Goal: Transaction & Acquisition: Download file/media

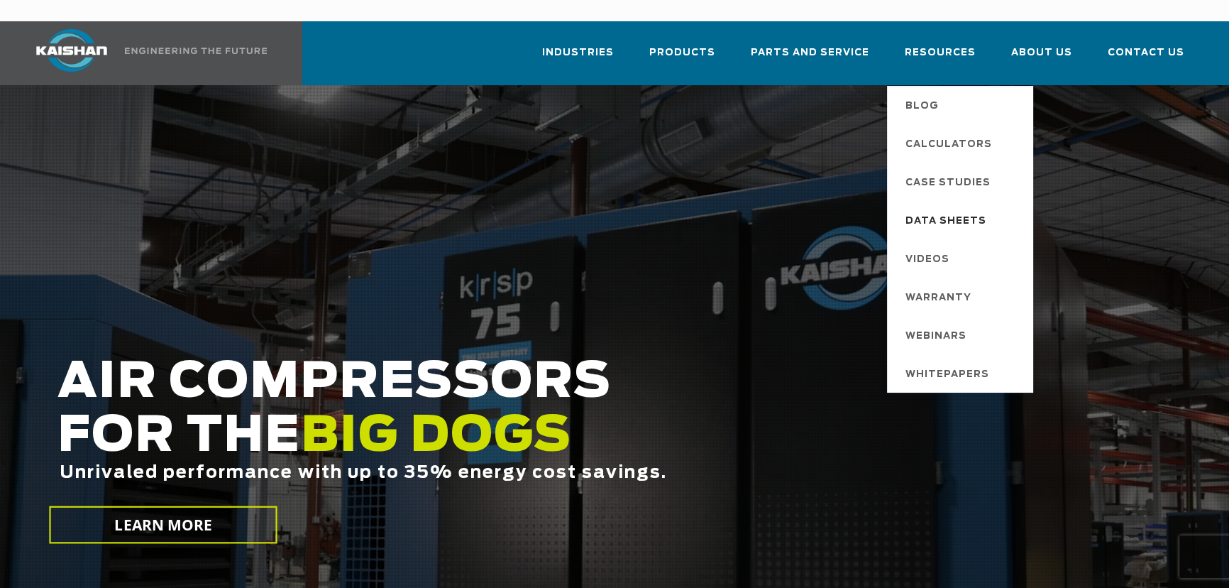
click at [947, 209] on span "Data Sheets" at bounding box center [945, 221] width 81 height 24
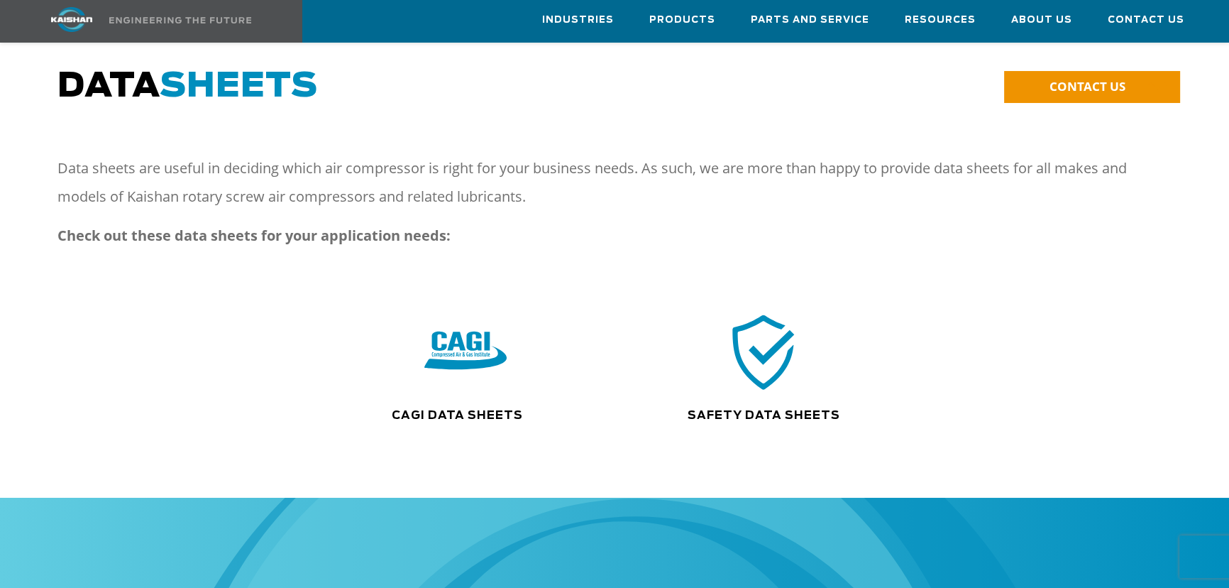
scroll to position [64, 0]
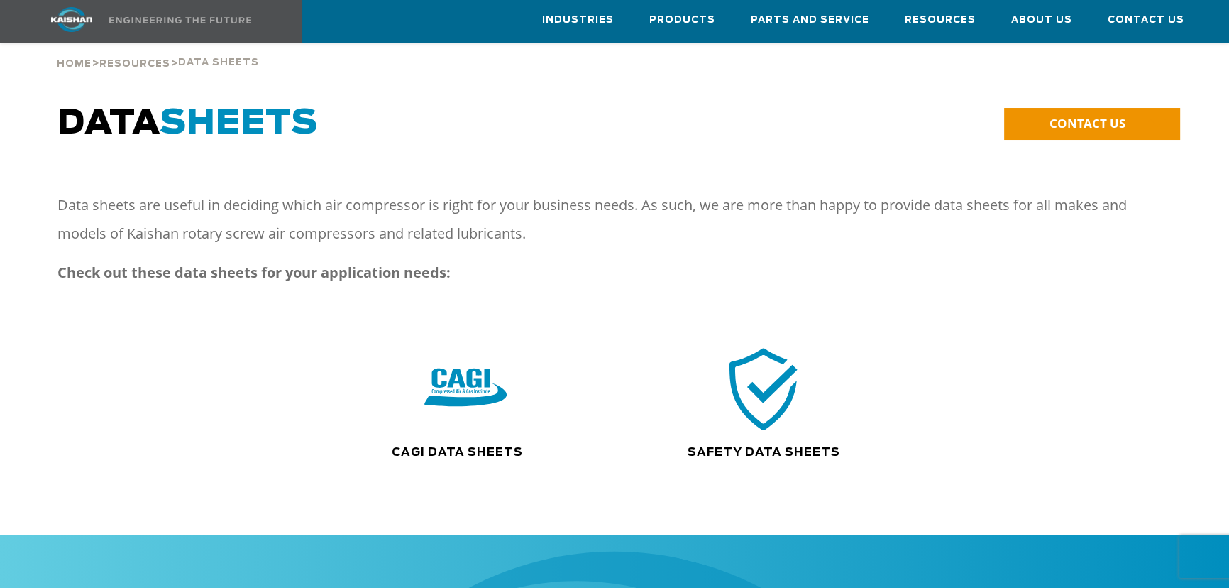
click at [767, 365] on img at bounding box center [763, 389] width 91 height 92
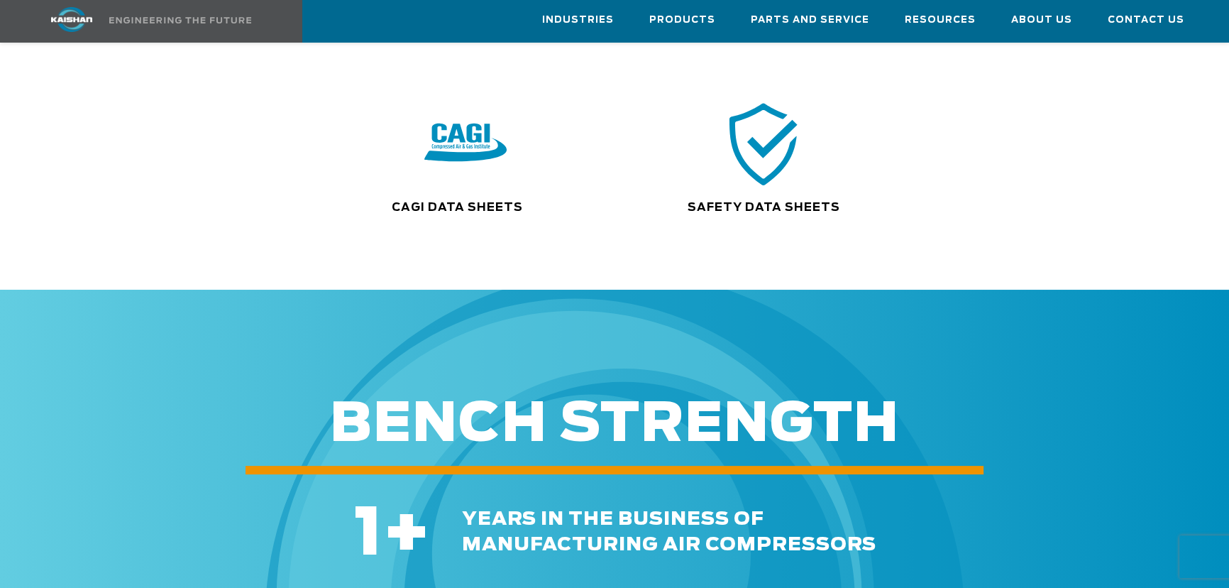
scroll to position [580, 0]
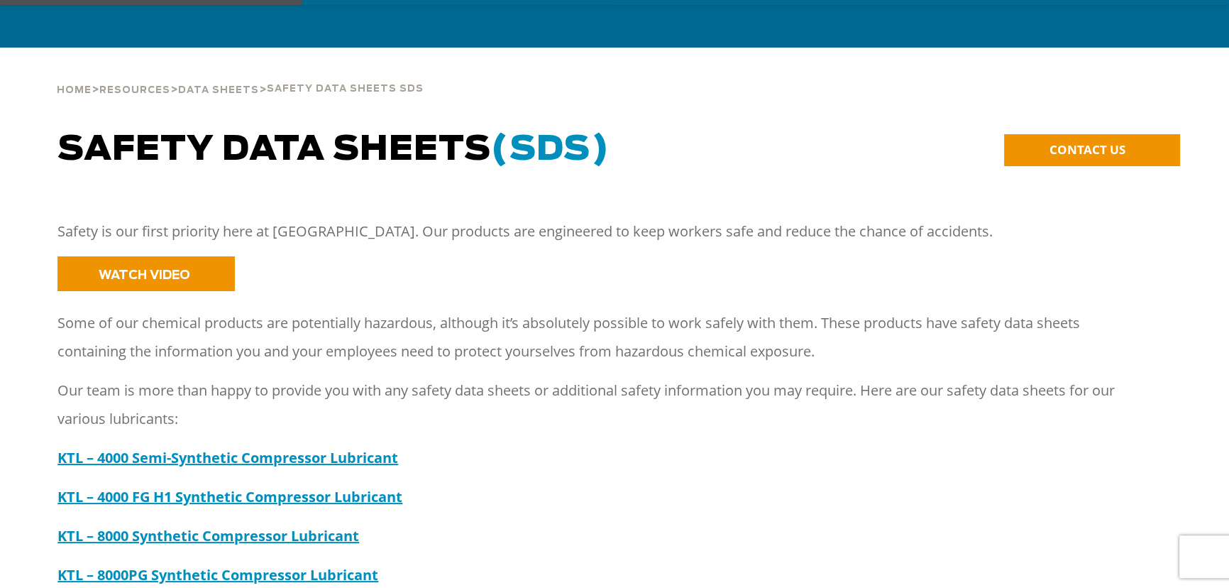
scroll to position [258, 0]
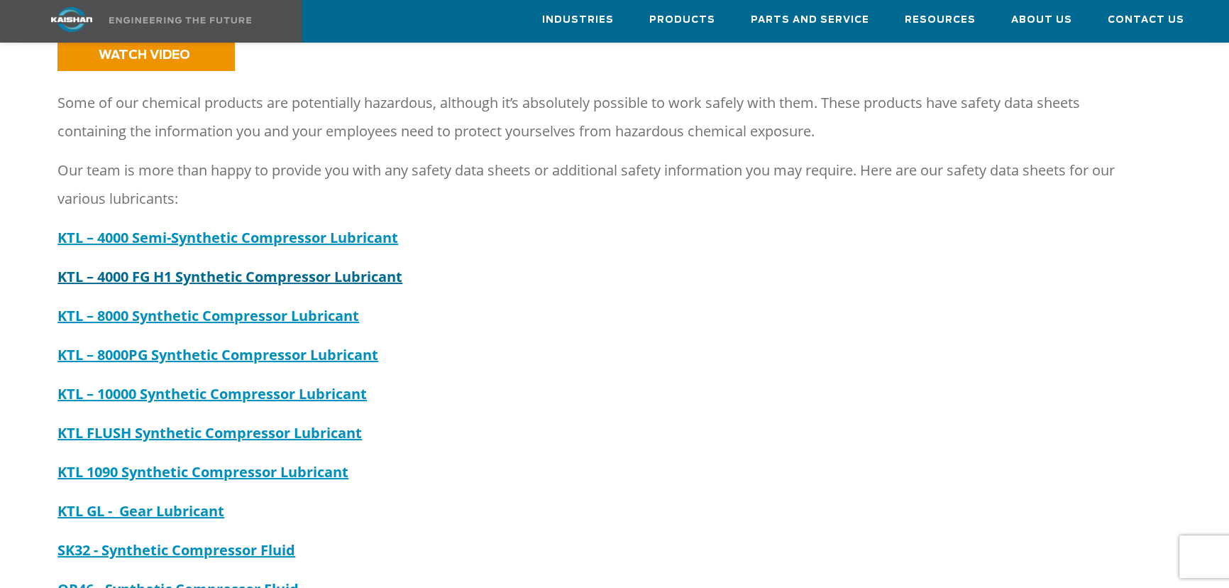
click at [344, 267] on strong "KTL – 4000 FG H1 Synthetic Compressor Lubricant" at bounding box center [229, 276] width 345 height 19
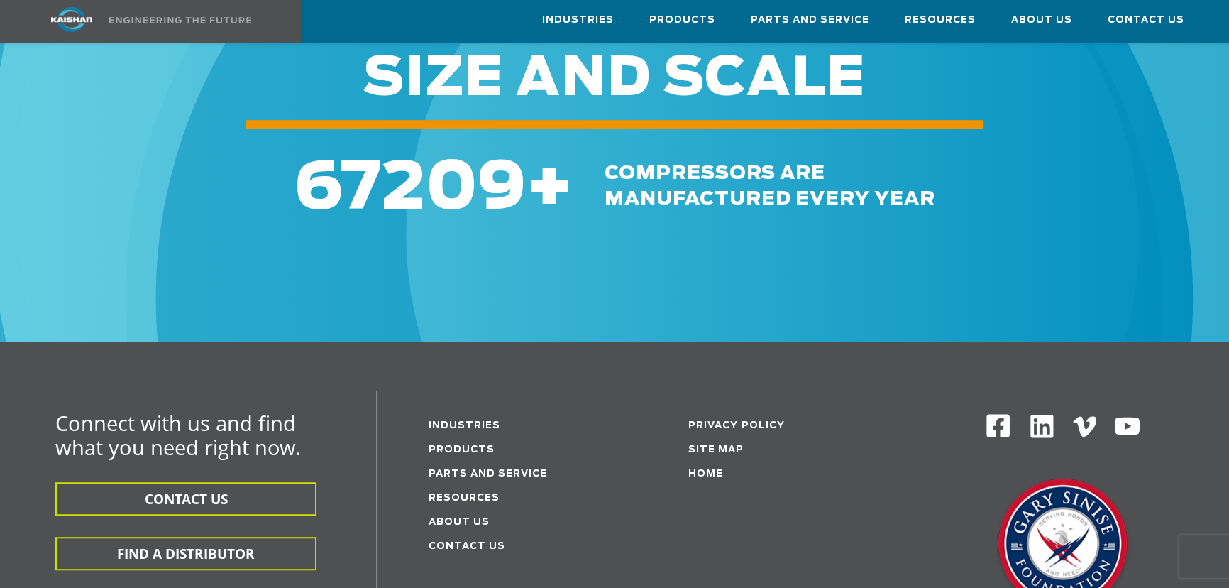
scroll to position [1032, 0]
